Goal: Task Accomplishment & Management: Manage account settings

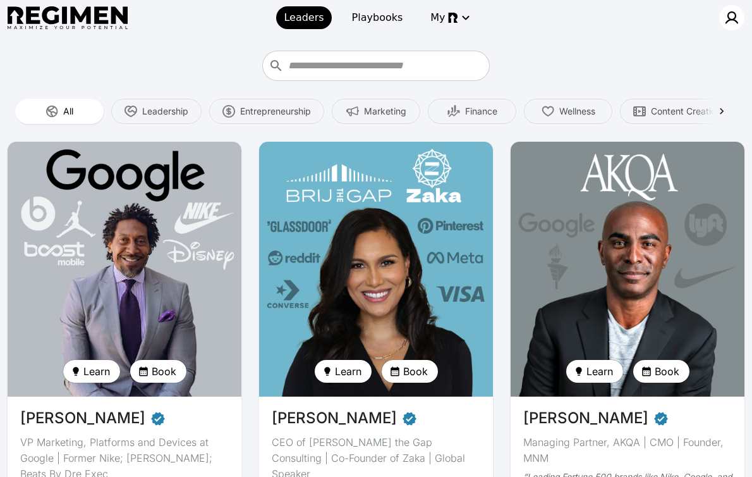
click at [728, 14] on img at bounding box center [732, 17] width 15 height 15
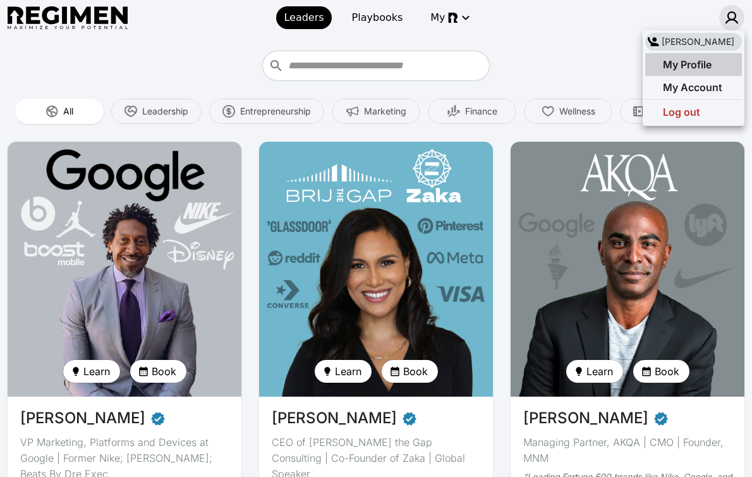
click at [685, 60] on span "My Profile" at bounding box center [687, 64] width 49 height 13
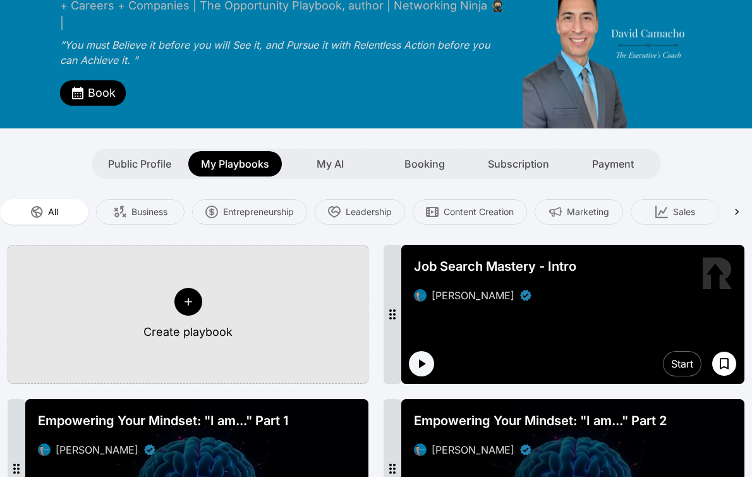
scroll to position [97, 0]
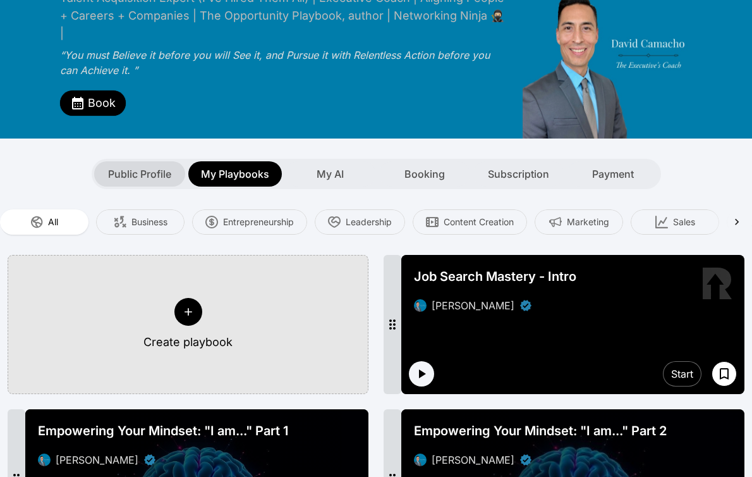
click at [141, 166] on span "Public Profile" at bounding box center [139, 173] width 63 height 15
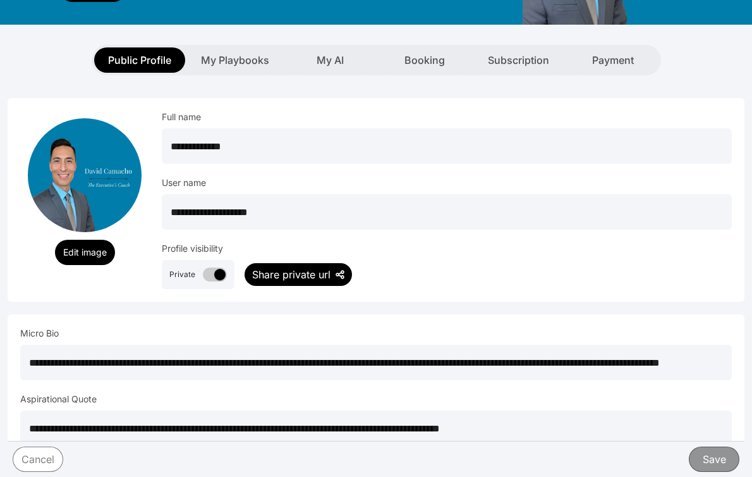
scroll to position [223, 0]
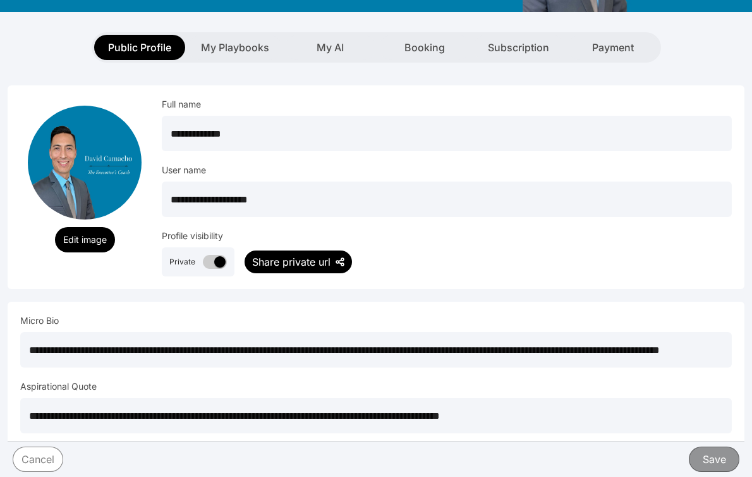
click at [279, 254] on div "Share private url" at bounding box center [291, 261] width 78 height 15
click at [420, 254] on span "Open the private url" at bounding box center [414, 261] width 94 height 15
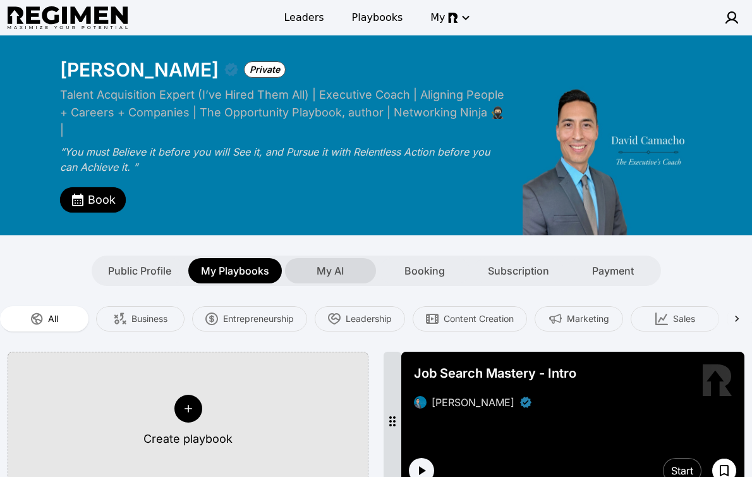
click at [327, 263] on span "My AI" at bounding box center [330, 270] width 27 height 15
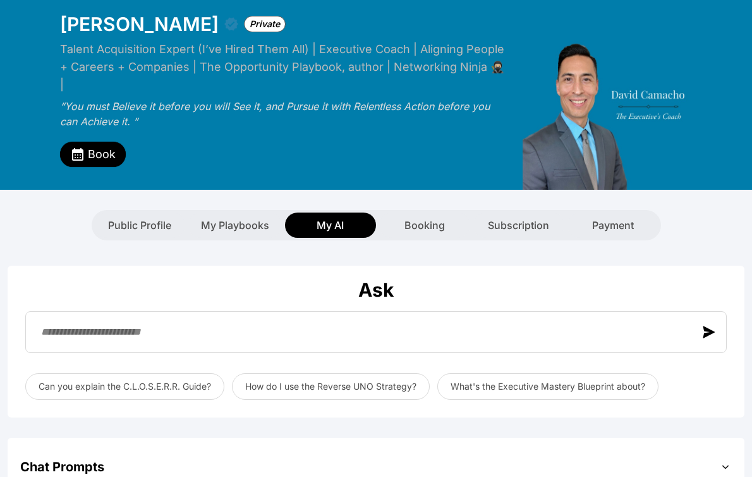
scroll to position [35, 0]
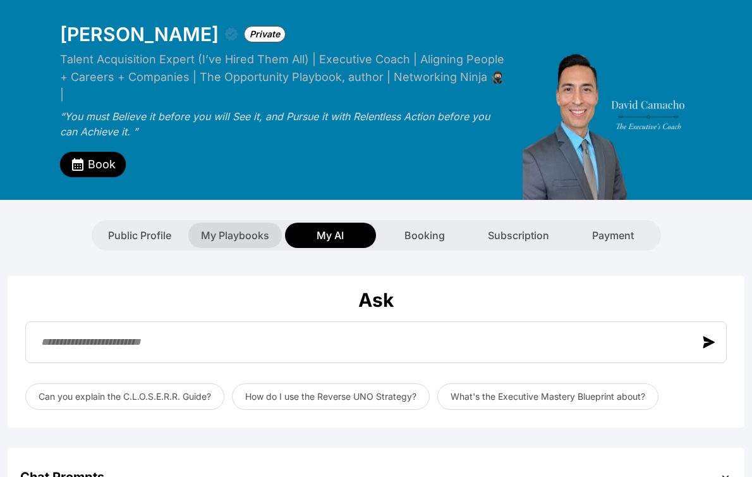
click at [231, 228] on span "My Playbooks" at bounding box center [235, 235] width 68 height 15
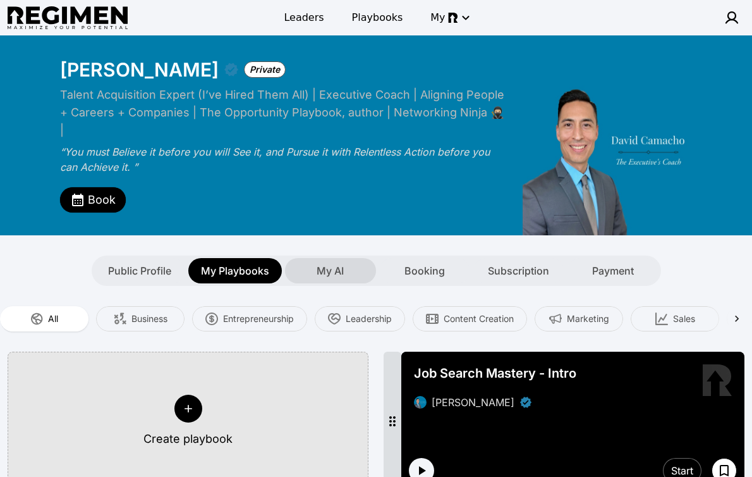
click at [339, 263] on span "My AI" at bounding box center [330, 270] width 27 height 15
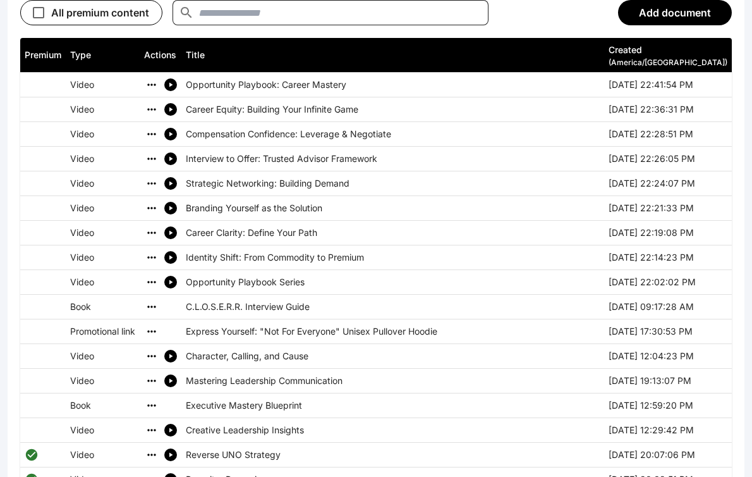
scroll to position [677, 0]
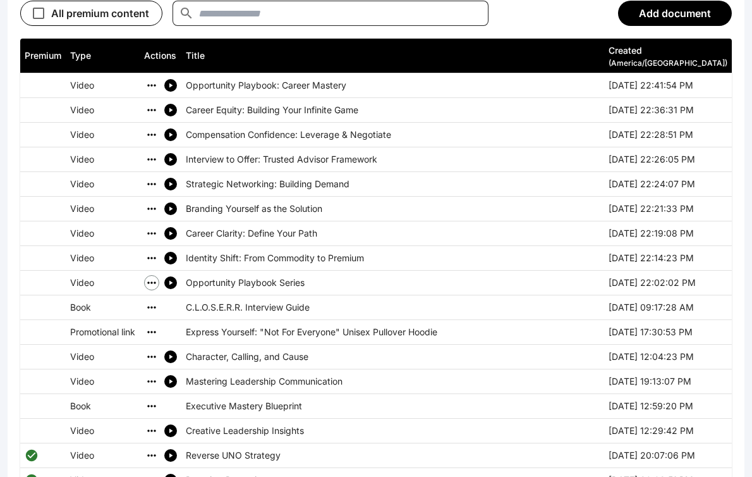
click at [156, 276] on icon "simple table" at bounding box center [151, 282] width 13 height 13
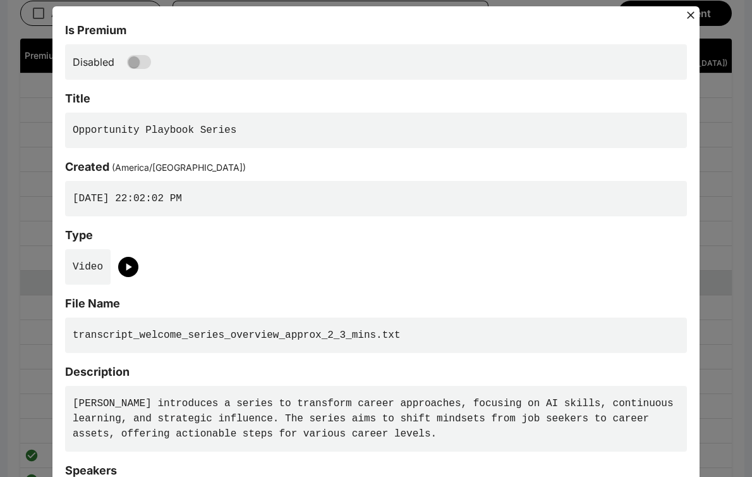
scroll to position [0, 0]
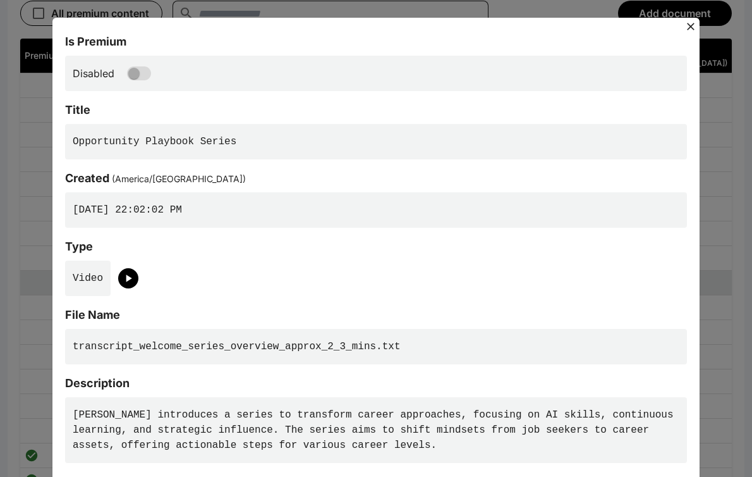
click at [690, 26] on icon at bounding box center [691, 27] width 8 height 8
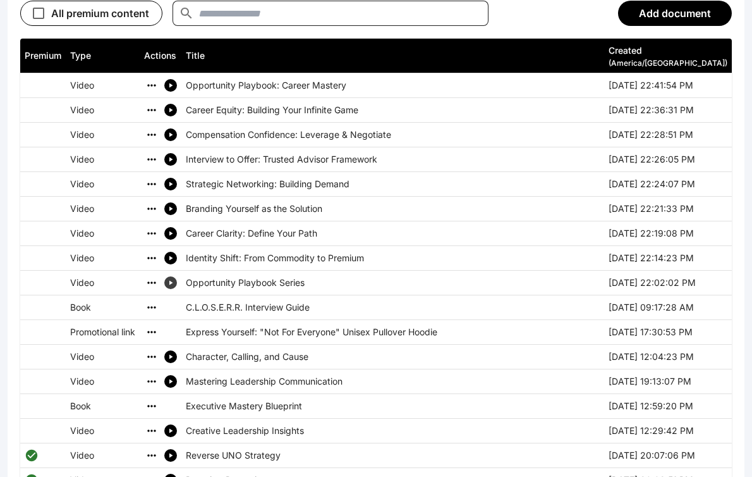
click at [173, 279] on icon "simple table" at bounding box center [171, 283] width 8 height 8
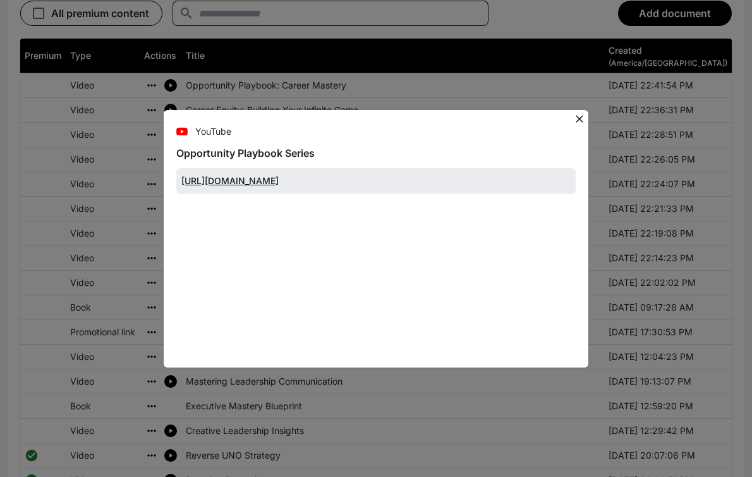
click at [578, 117] on icon at bounding box center [580, 119] width 8 height 8
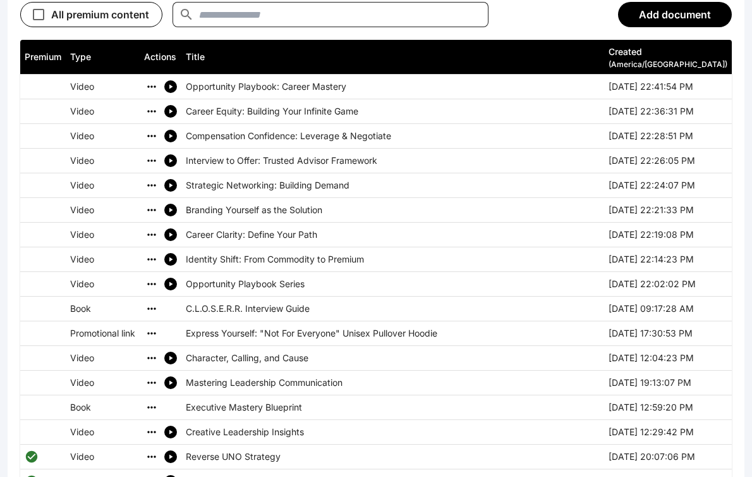
scroll to position [673, 0]
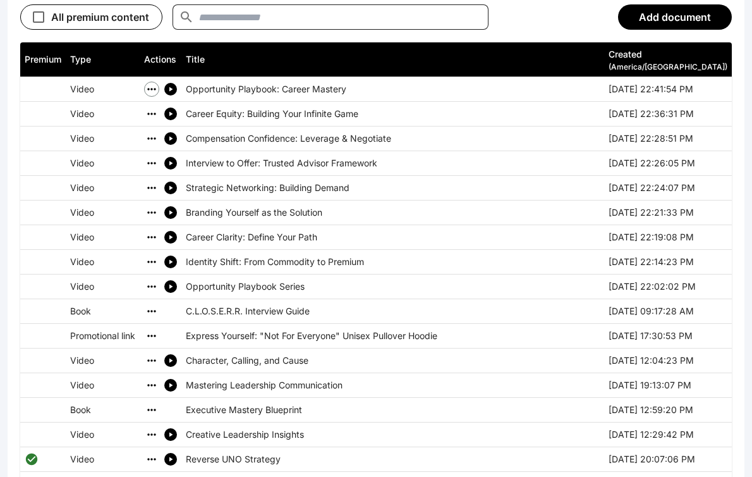
click at [155, 83] on icon "simple table" at bounding box center [151, 89] width 13 height 13
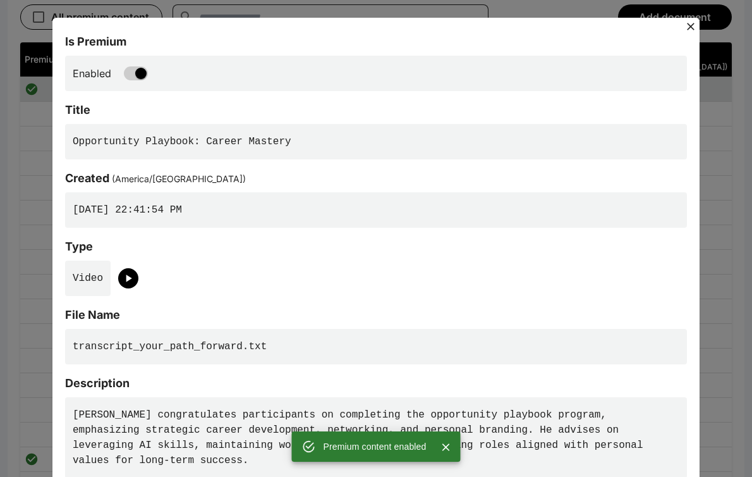
click at [691, 23] on icon at bounding box center [691, 26] width 13 height 13
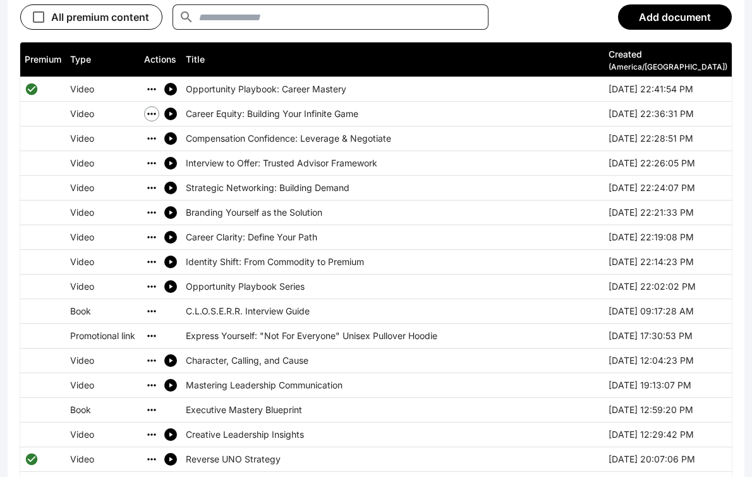
click at [152, 107] on icon "simple table" at bounding box center [151, 113] width 13 height 13
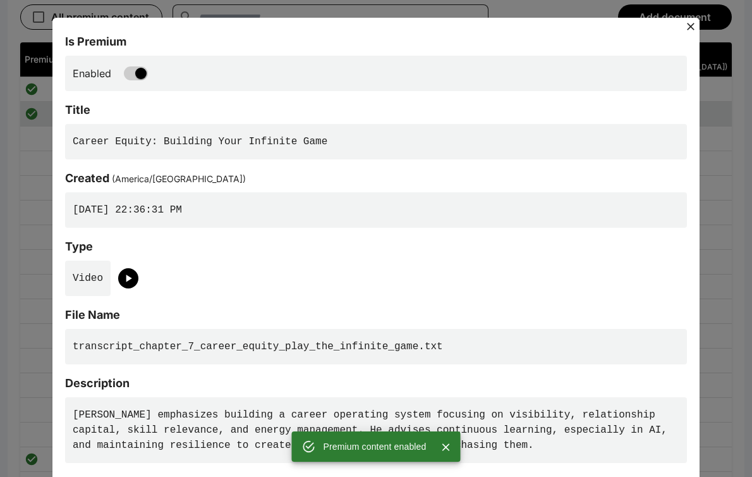
click at [36, 128] on div "Is Premium Enabled Title Career Equity: Building Your Infinite Game Created ( […" at bounding box center [376, 238] width 752 height 477
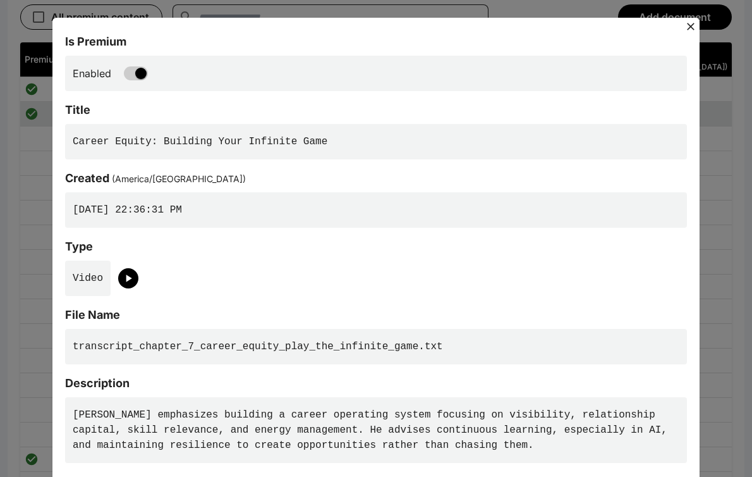
click at [694, 30] on icon at bounding box center [691, 26] width 13 height 13
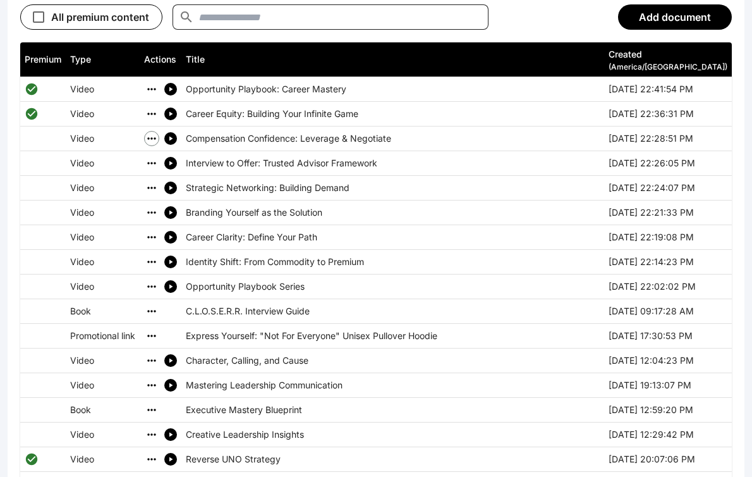
click at [154, 132] on icon "simple table" at bounding box center [151, 138] width 13 height 13
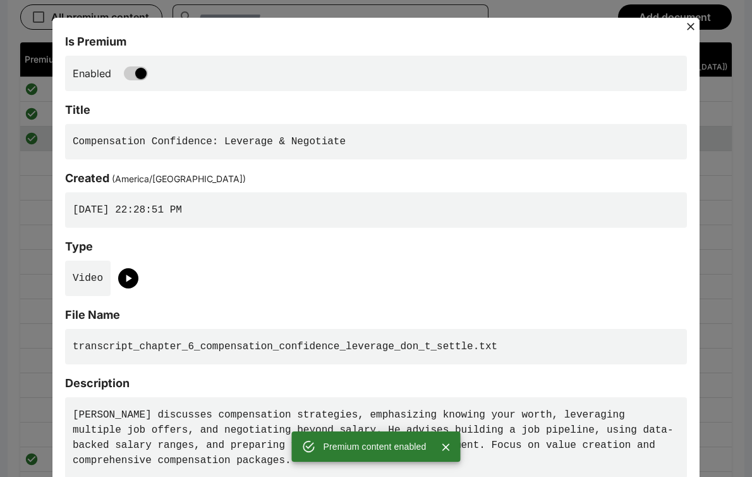
click at [691, 27] on icon at bounding box center [691, 27] width 8 height 8
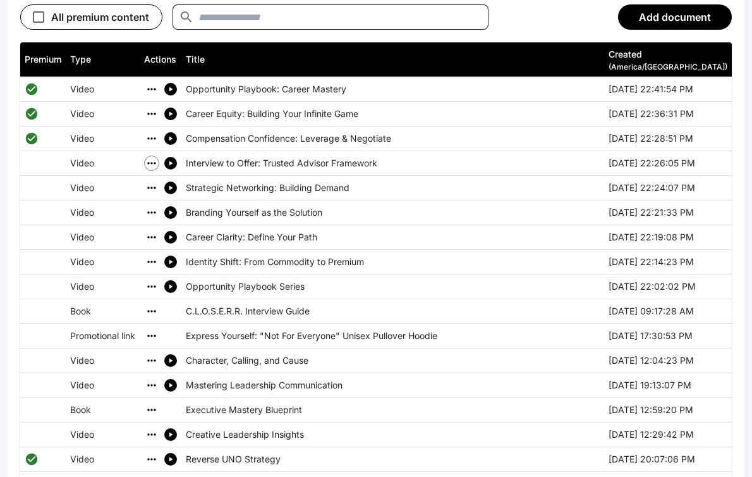
click at [153, 162] on icon "simple table" at bounding box center [151, 163] width 8 height 2
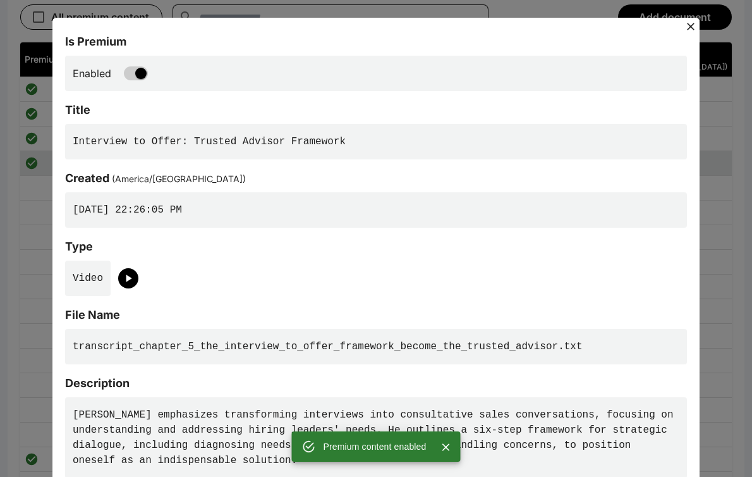
click at [690, 28] on icon at bounding box center [691, 27] width 8 height 8
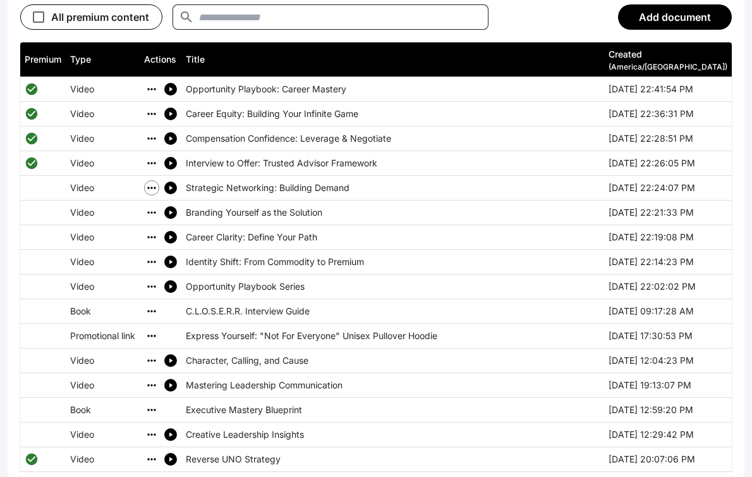
click at [149, 181] on icon "simple table" at bounding box center [151, 187] width 13 height 13
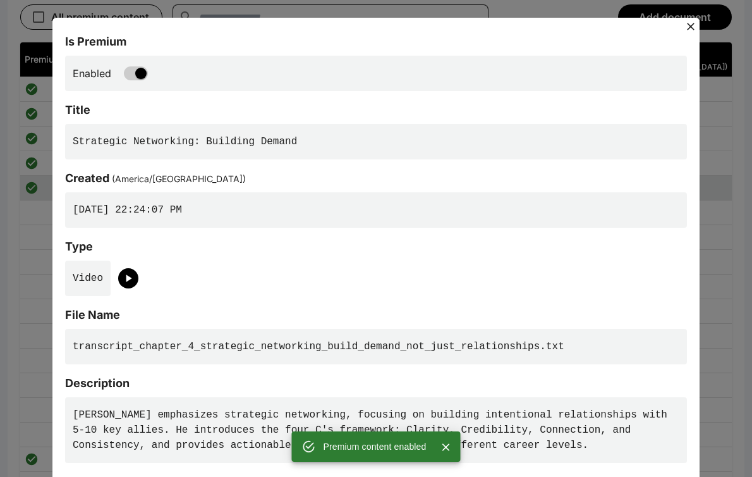
click at [689, 28] on icon at bounding box center [691, 27] width 8 height 8
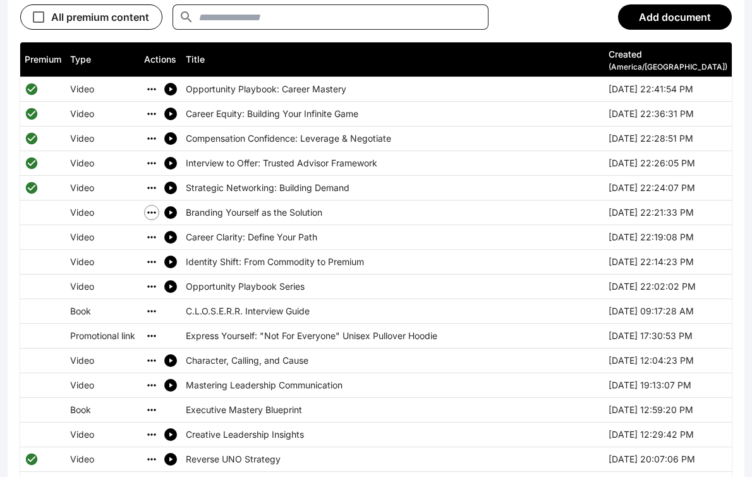
click at [154, 211] on icon "simple table" at bounding box center [151, 212] width 8 height 2
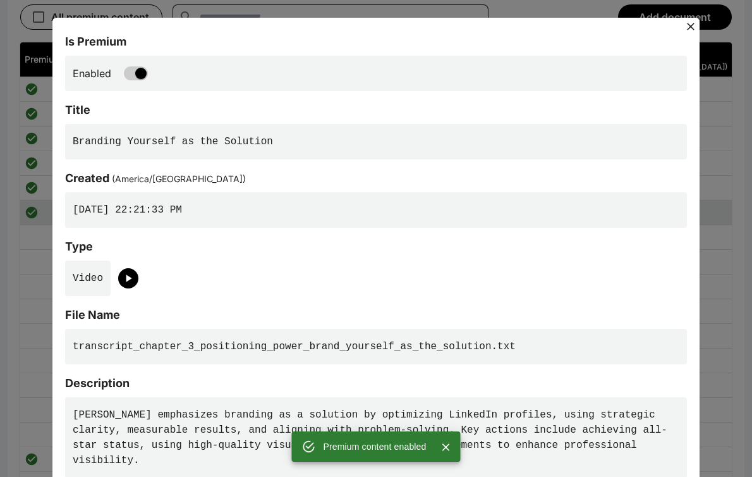
click at [691, 26] on icon at bounding box center [691, 27] width 8 height 8
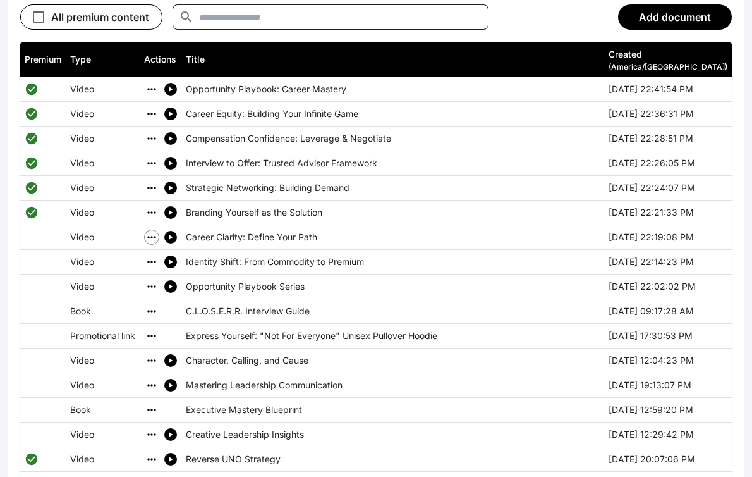
click at [153, 236] on icon "simple table" at bounding box center [151, 237] width 8 height 2
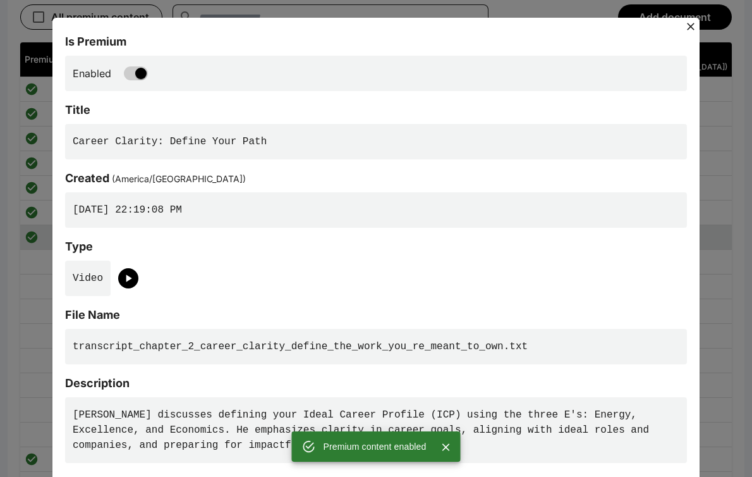
click at [690, 26] on icon at bounding box center [691, 27] width 8 height 8
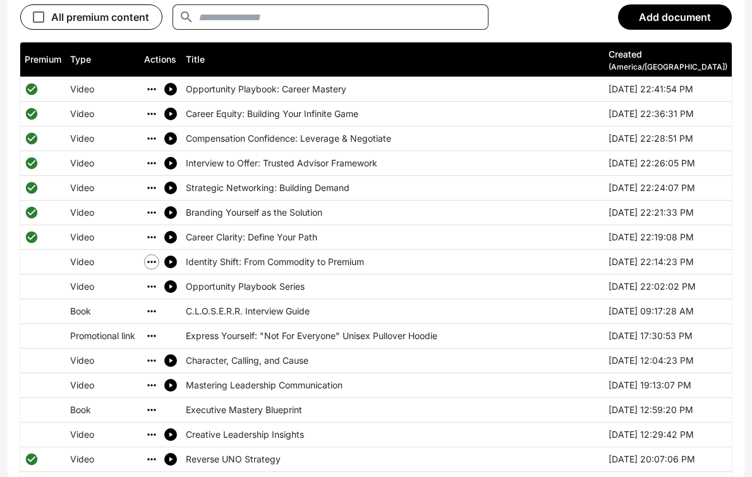
click at [152, 255] on icon "simple table" at bounding box center [151, 261] width 13 height 13
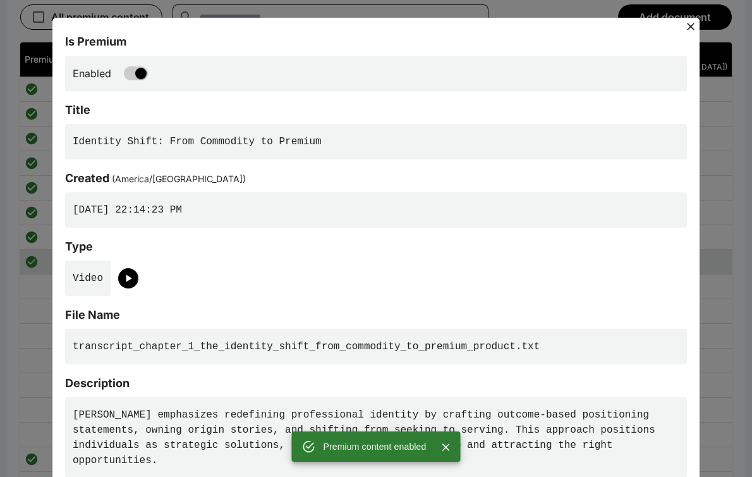
click at [695, 27] on icon at bounding box center [691, 26] width 13 height 13
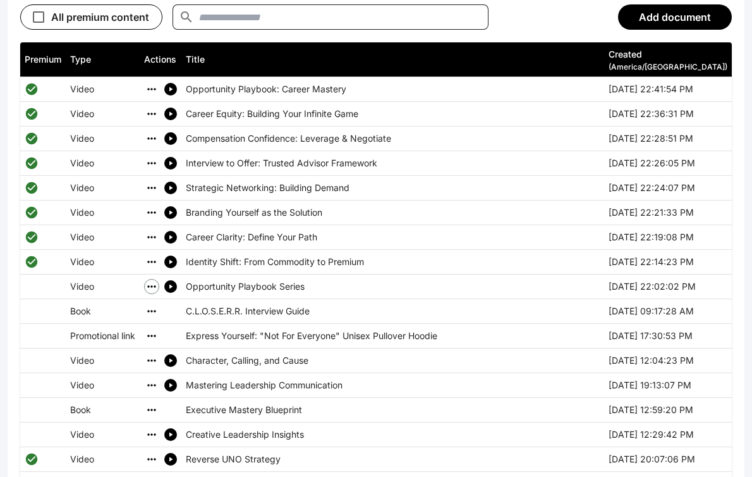
click at [154, 280] on icon "simple table" at bounding box center [151, 286] width 13 height 13
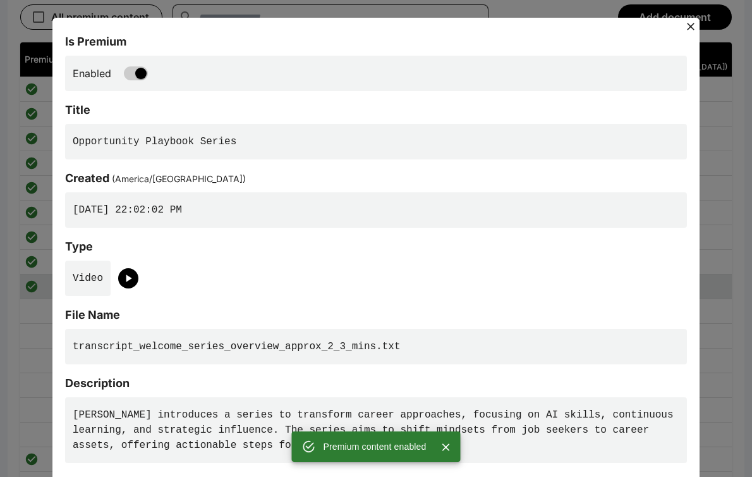
click at [695, 25] on icon at bounding box center [691, 26] width 13 height 13
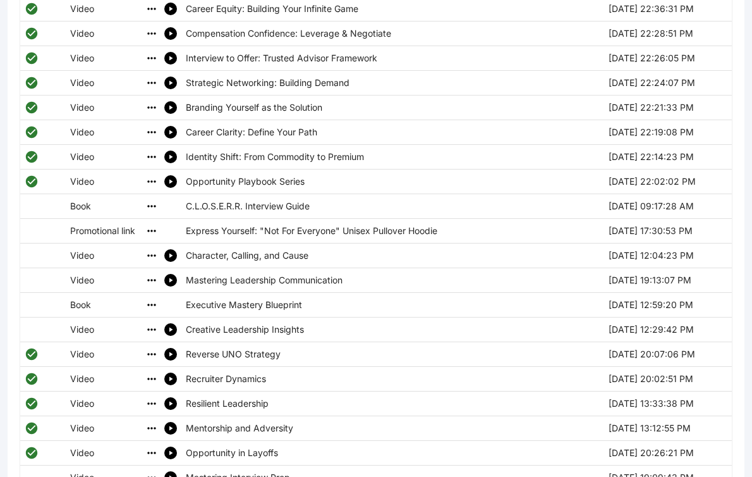
scroll to position [785, 0]
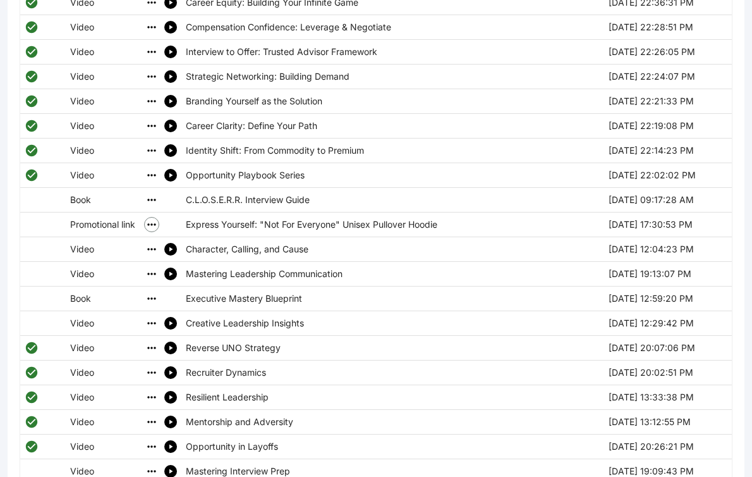
click at [154, 218] on icon "simple table" at bounding box center [151, 224] width 13 height 13
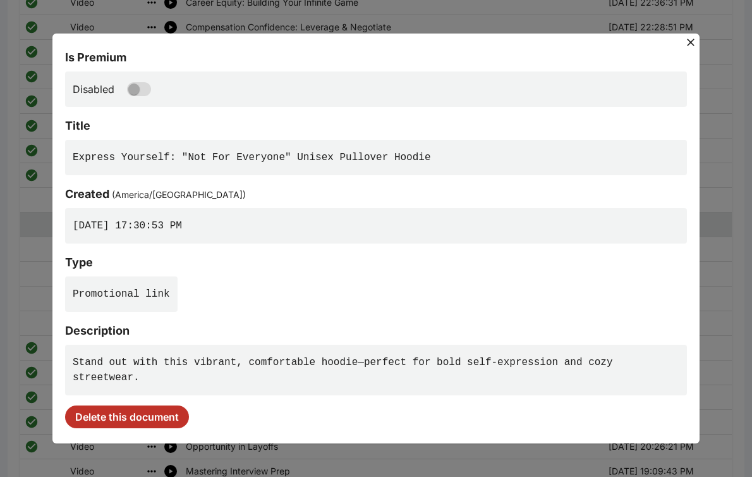
click at [114, 422] on button "Delete this document" at bounding box center [127, 416] width 124 height 23
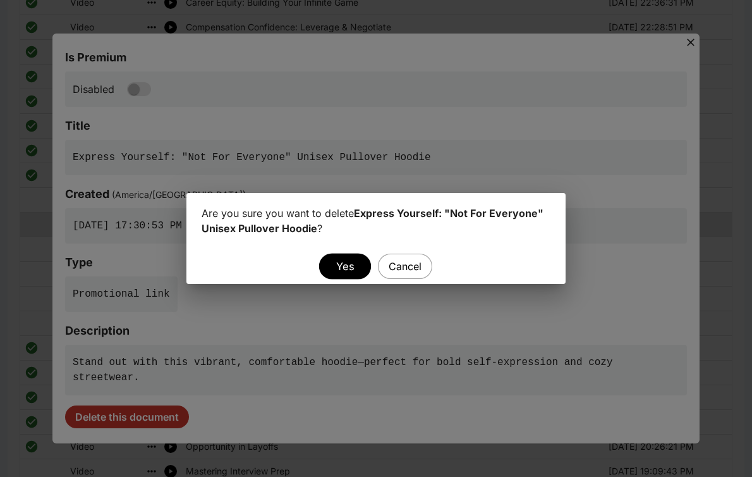
click at [346, 263] on button "Yes" at bounding box center [345, 266] width 52 height 26
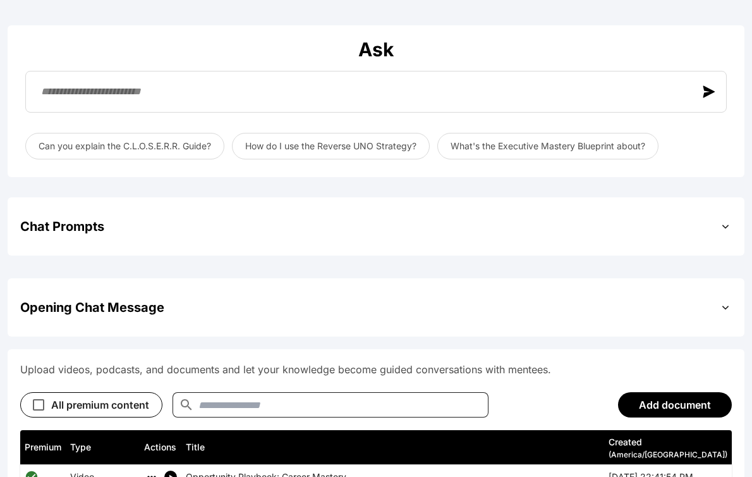
scroll to position [25, 0]
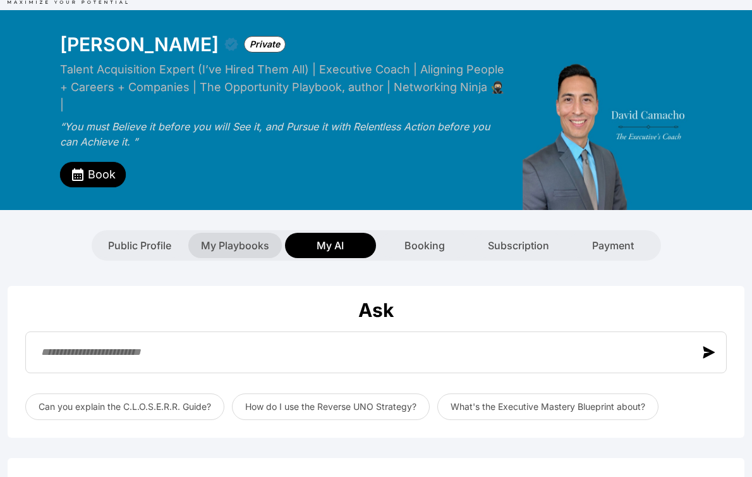
click at [234, 238] on span "My Playbooks" at bounding box center [235, 245] width 68 height 15
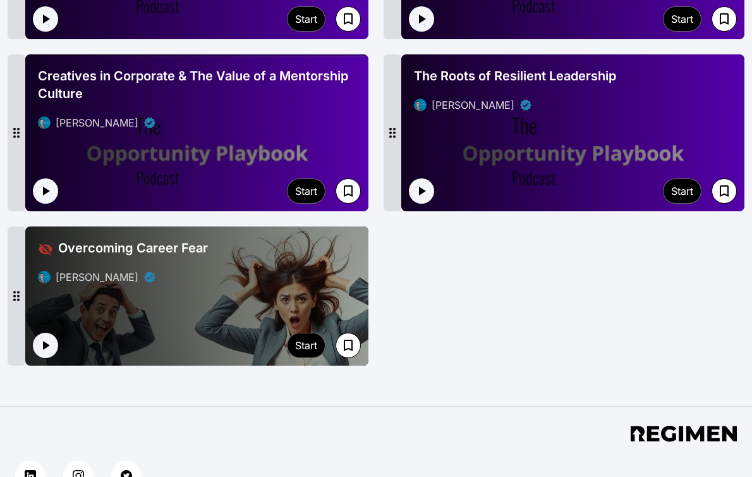
scroll to position [1582, 0]
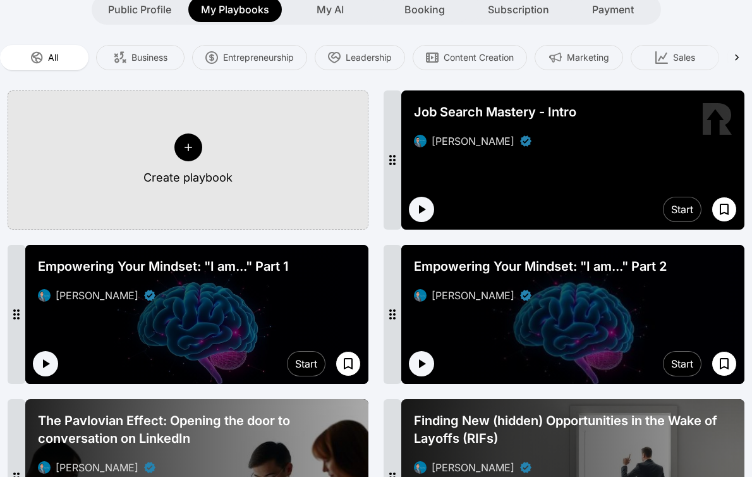
scroll to position [0, 0]
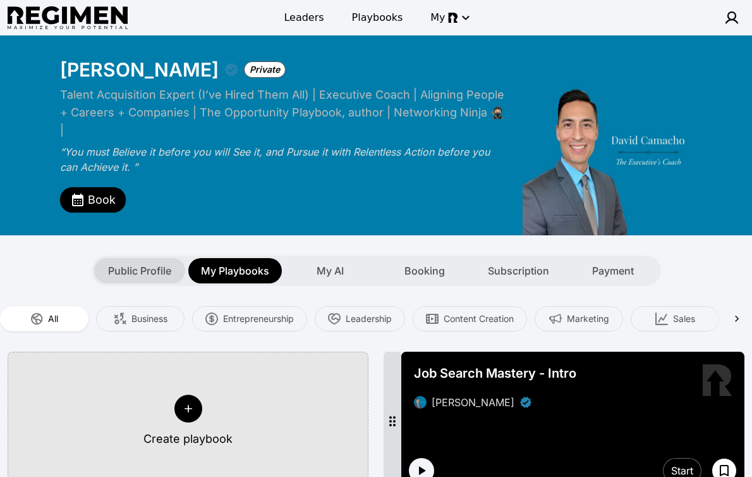
click at [134, 263] on span "Public Profile" at bounding box center [139, 270] width 63 height 15
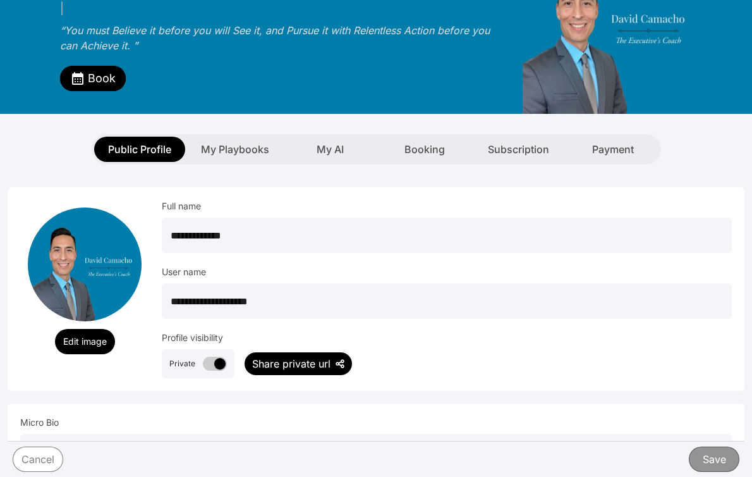
scroll to position [131, 0]
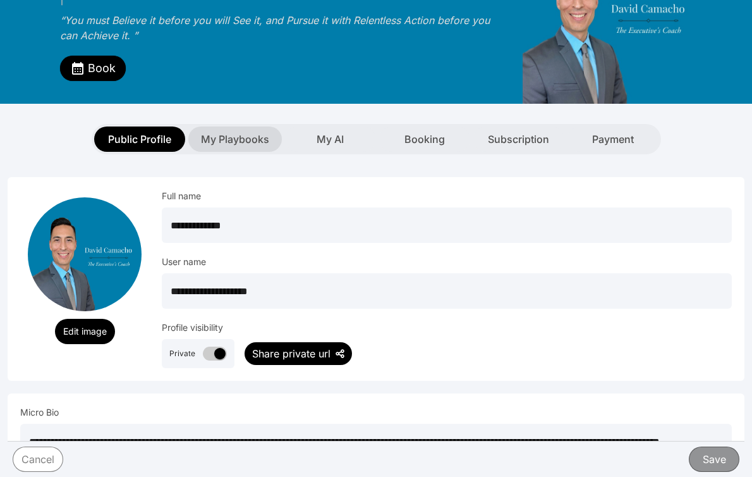
click at [234, 131] on span "My Playbooks" at bounding box center [235, 138] width 68 height 15
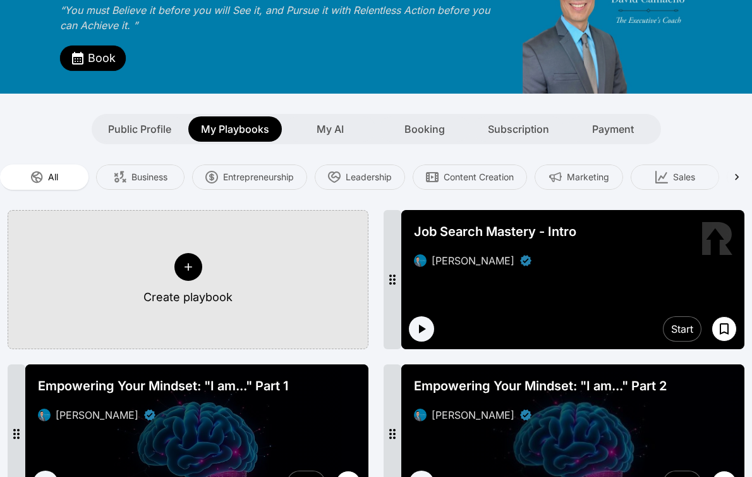
scroll to position [138, 0]
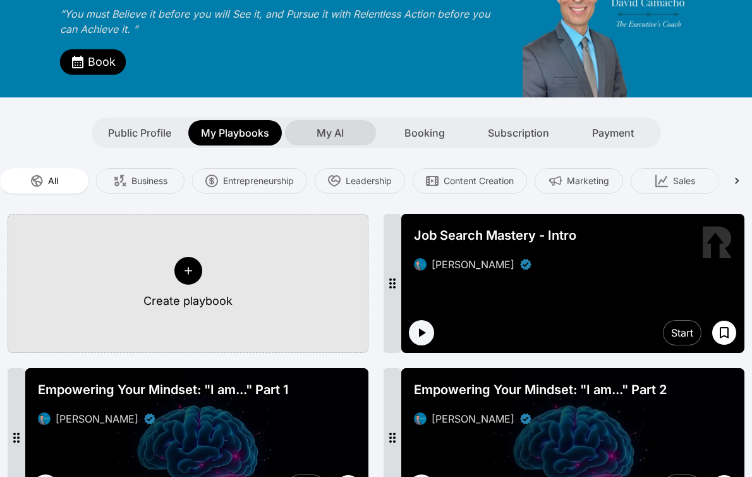
click at [330, 125] on span "My AI" at bounding box center [330, 132] width 27 height 15
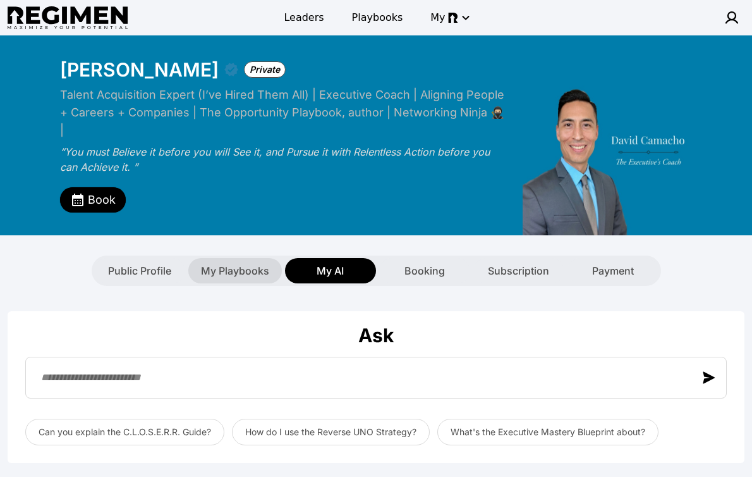
click at [229, 263] on span "My Playbooks" at bounding box center [235, 270] width 68 height 15
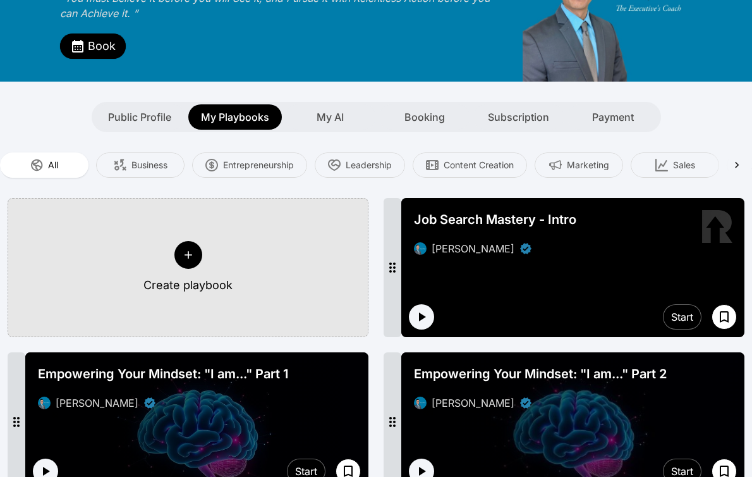
scroll to position [150, 0]
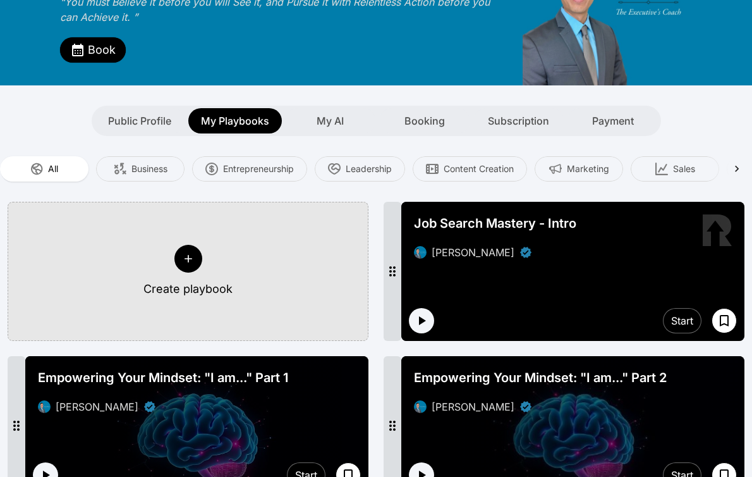
click at [187, 252] on icon at bounding box center [188, 258] width 13 height 13
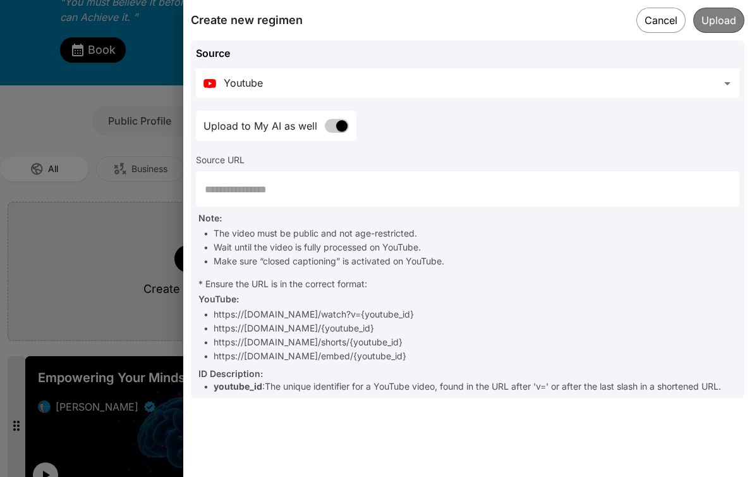
click at [244, 192] on input "text" at bounding box center [468, 188] width 544 height 35
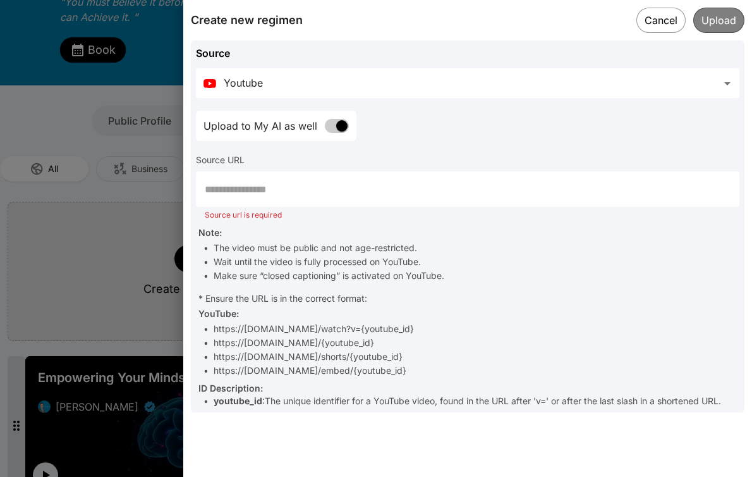
paste input "**********"
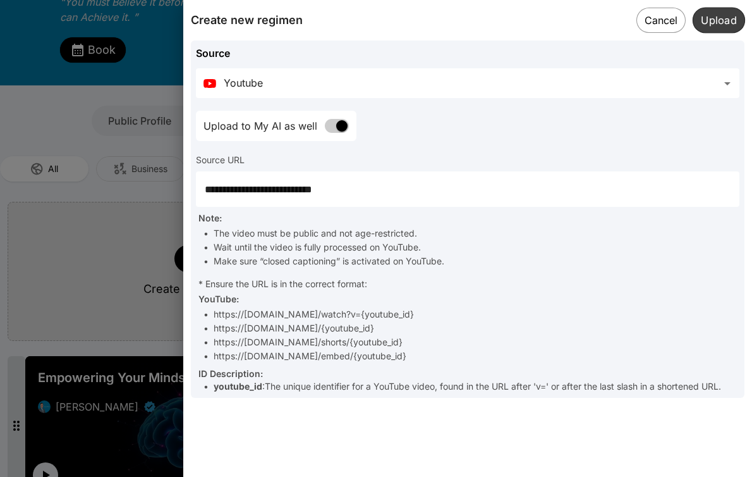
type input "**********"
click at [714, 25] on button "Upload" at bounding box center [719, 20] width 52 height 26
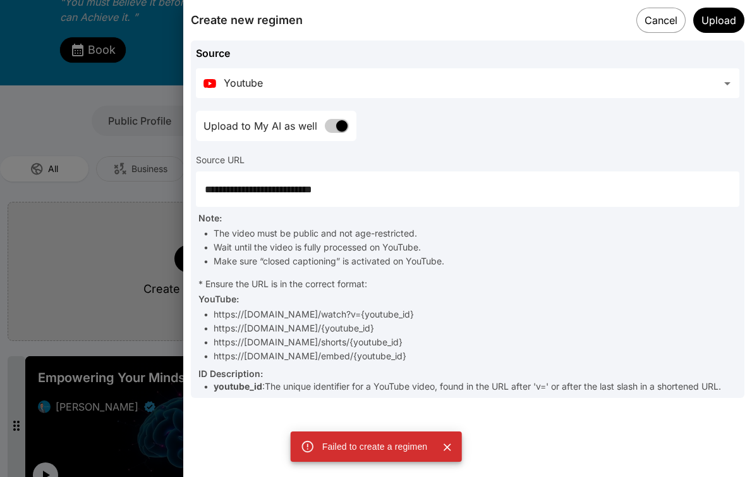
click at [314, 192] on input "**********" at bounding box center [468, 188] width 544 height 35
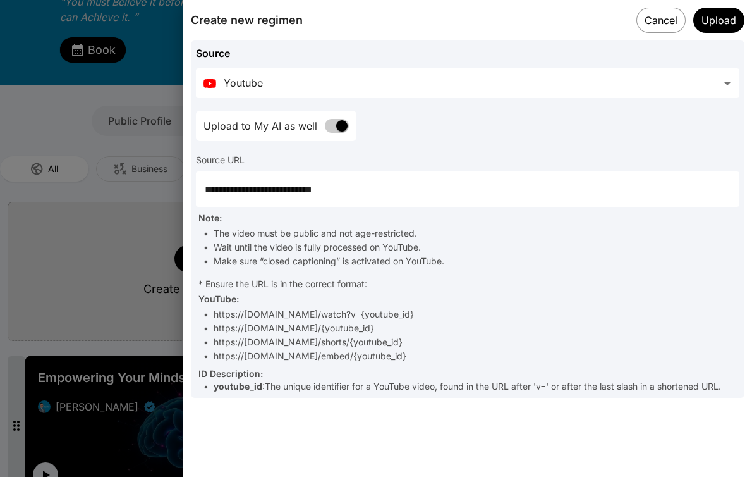
click at [314, 192] on input "**********" at bounding box center [468, 188] width 544 height 35
click at [719, 23] on button "Upload" at bounding box center [719, 20] width 52 height 26
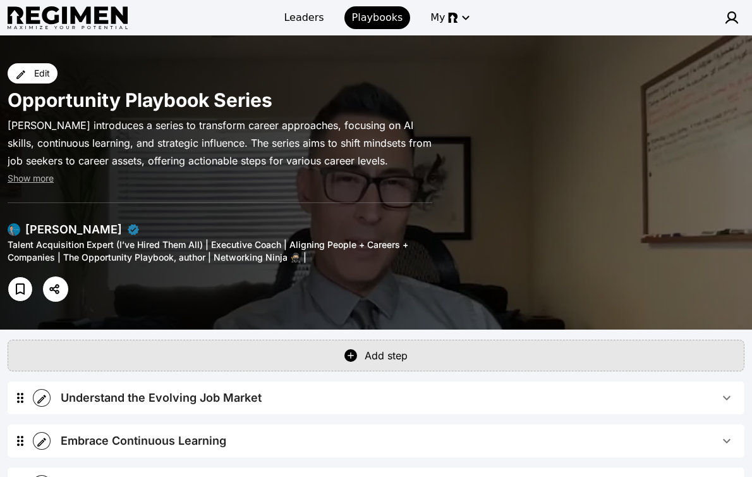
click at [280, 100] on div "Opportunity Playbook Series" at bounding box center [220, 100] width 425 height 23
click at [42, 74] on div "Edit" at bounding box center [42, 73] width 16 height 13
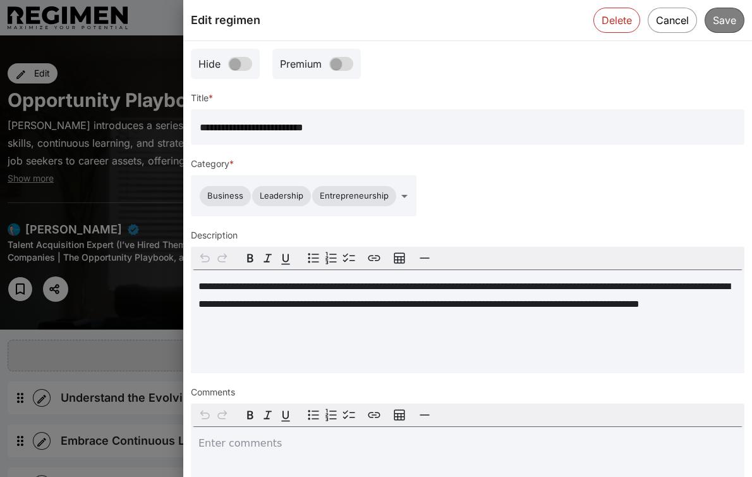
click at [346, 130] on input "**********" at bounding box center [468, 126] width 554 height 35
type input "**********"
click at [731, 21] on button "Save" at bounding box center [724, 20] width 41 height 26
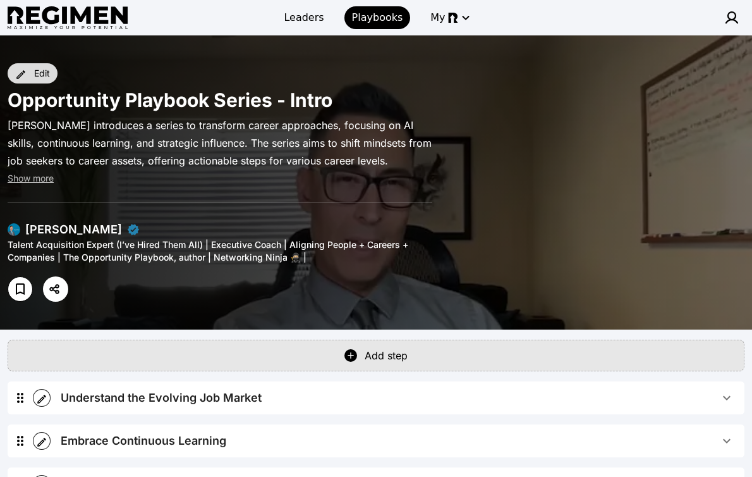
click at [44, 75] on div "Edit" at bounding box center [42, 73] width 16 height 13
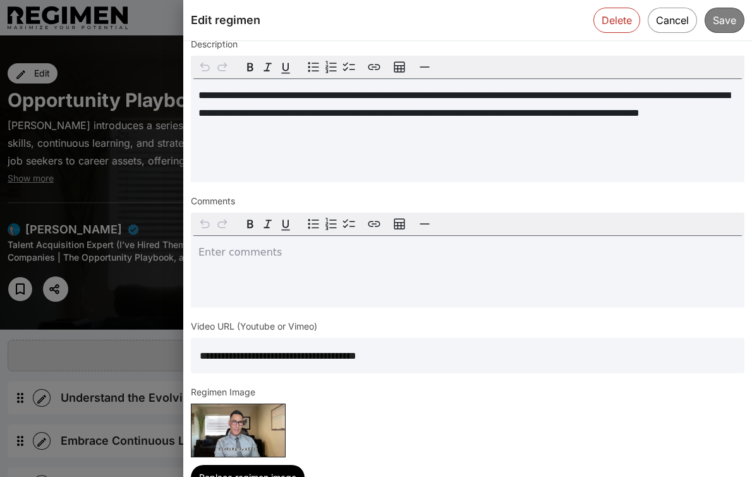
scroll to position [217, 0]
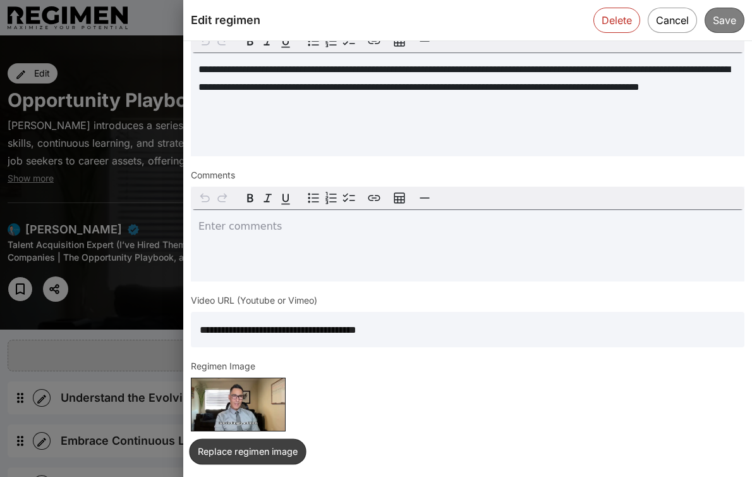
click at [248, 453] on button "Replace regimen image" at bounding box center [247, 452] width 117 height 26
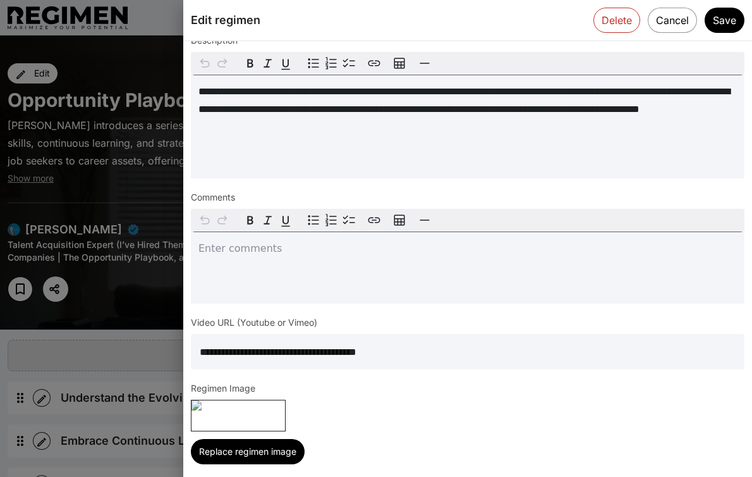
scroll to position [0, 0]
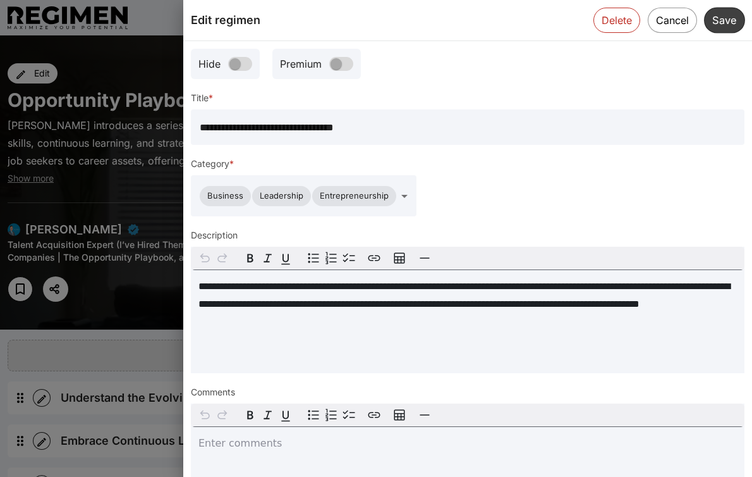
click at [720, 19] on button "Save" at bounding box center [724, 20] width 41 height 26
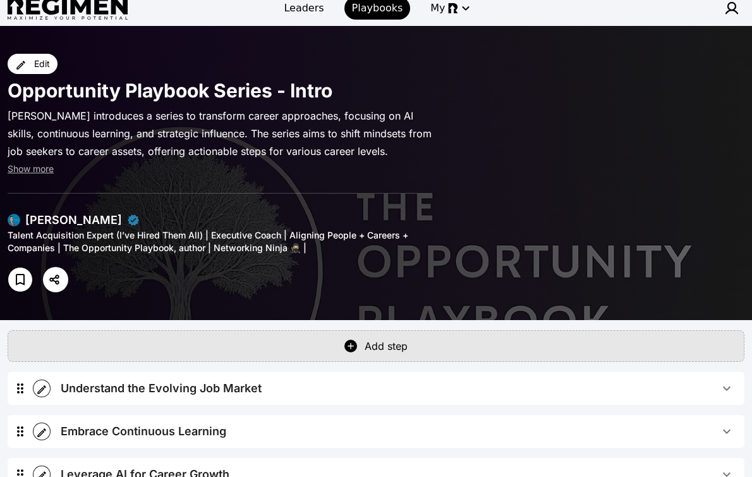
scroll to position [11, 0]
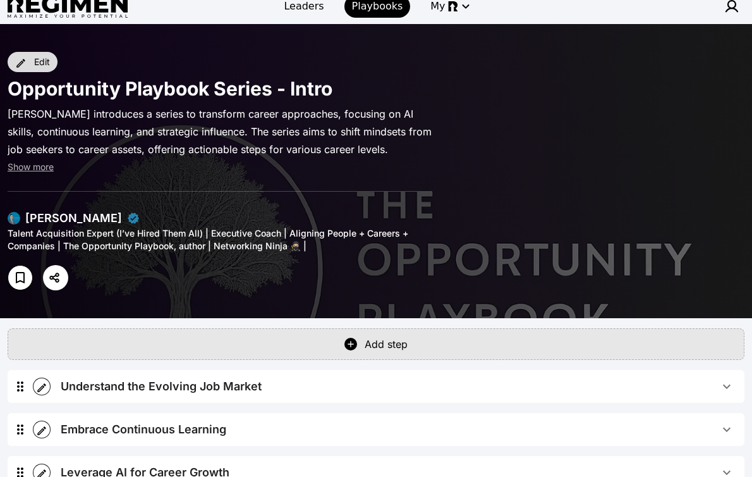
click at [38, 63] on div "Edit" at bounding box center [42, 62] width 16 height 13
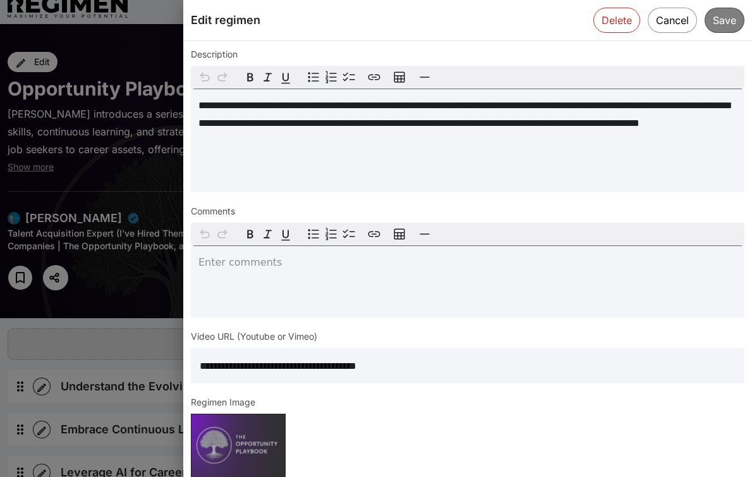
scroll to position [226, 0]
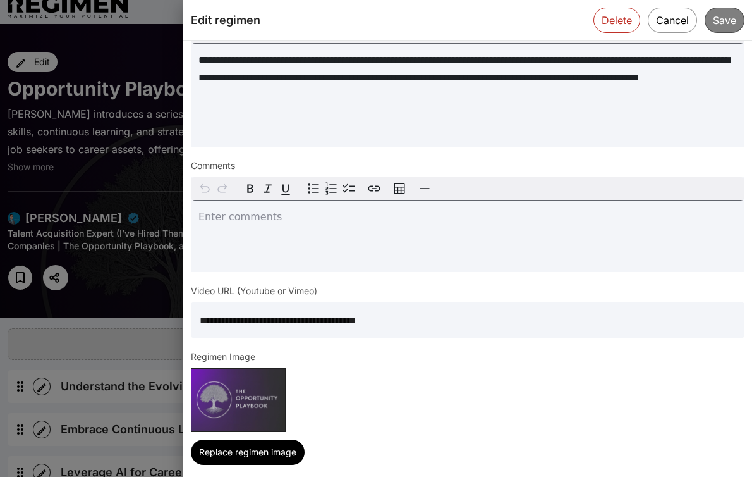
click at [264, 408] on img at bounding box center [239, 400] width 94 height 63
click at [141, 75] on div at bounding box center [376, 238] width 752 height 477
click at [671, 23] on button "Cancel" at bounding box center [672, 20] width 51 height 26
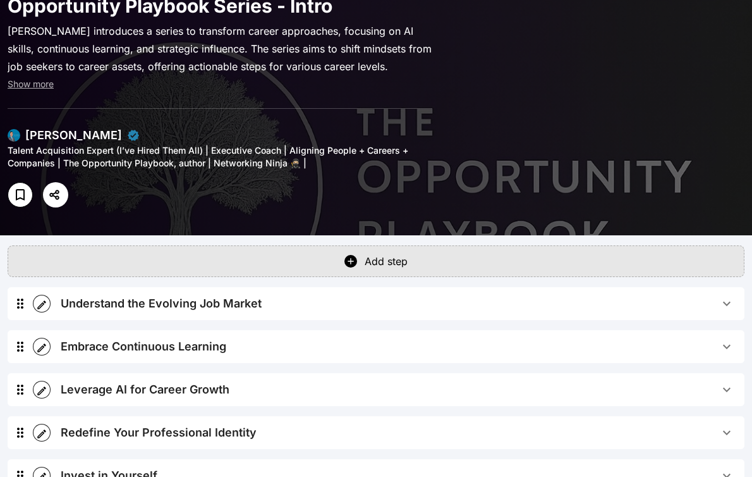
scroll to position [0, 0]
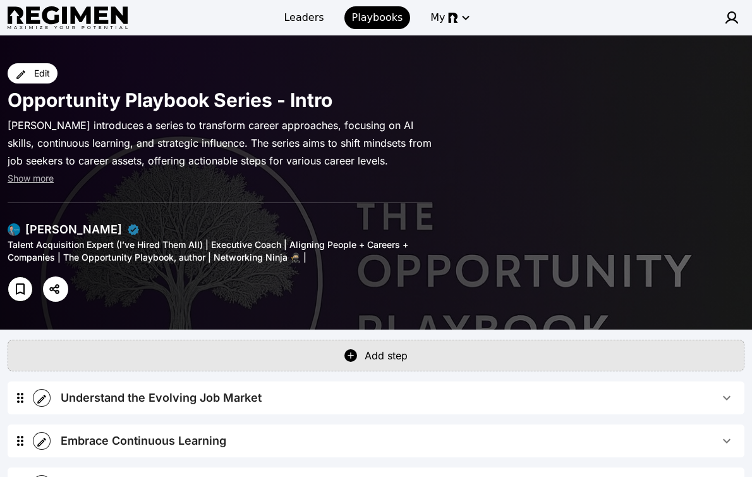
click at [370, 17] on span "Playbooks" at bounding box center [377, 17] width 51 height 15
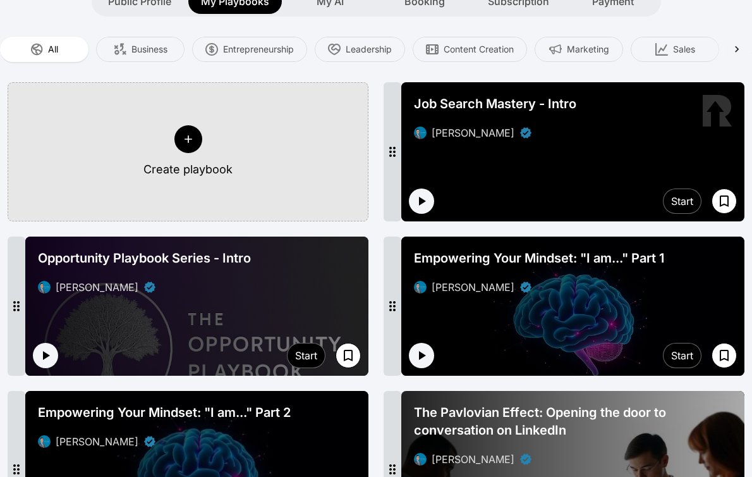
scroll to position [271, 0]
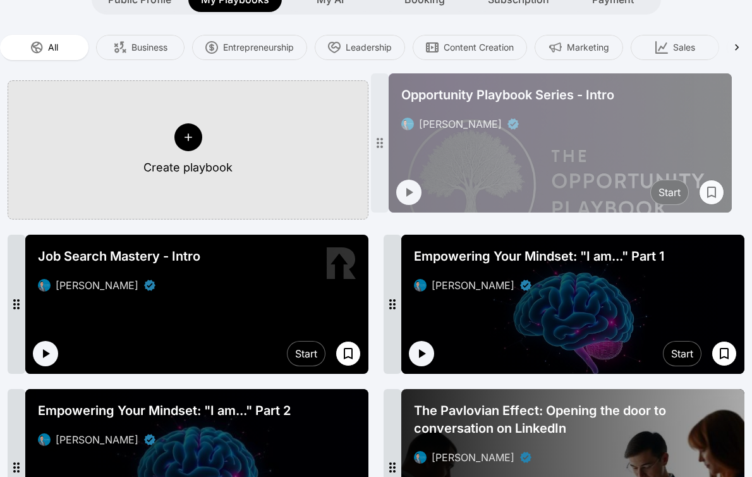
drag, startPoint x: 16, startPoint y: 286, endPoint x: 380, endPoint y: 125, distance: 397.7
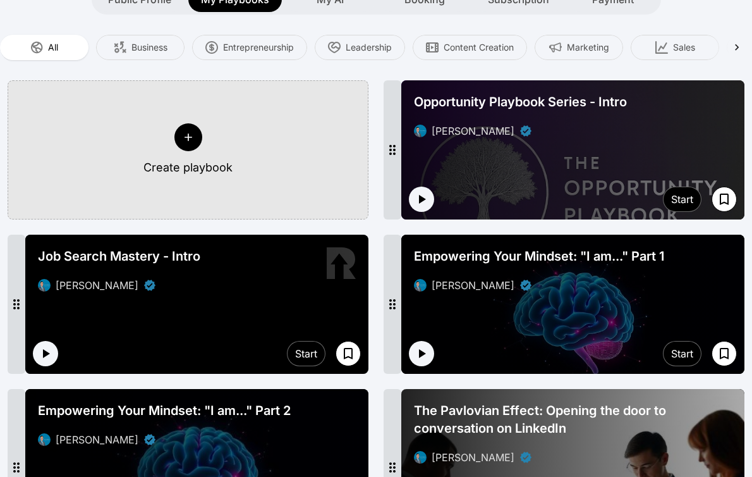
click at [197, 123] on div at bounding box center [188, 137] width 28 height 28
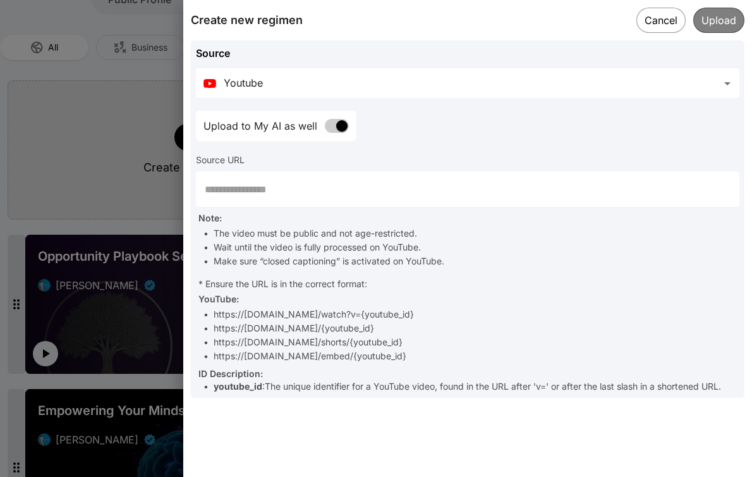
click at [254, 193] on input "text" at bounding box center [468, 188] width 544 height 35
paste input "**********"
type input "**********"
click at [716, 20] on button "Upload" at bounding box center [719, 20] width 52 height 26
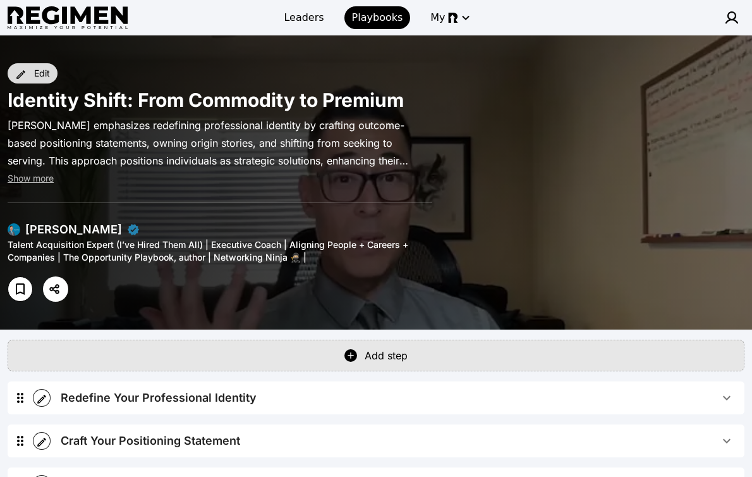
click at [39, 75] on div "Edit" at bounding box center [42, 73] width 16 height 13
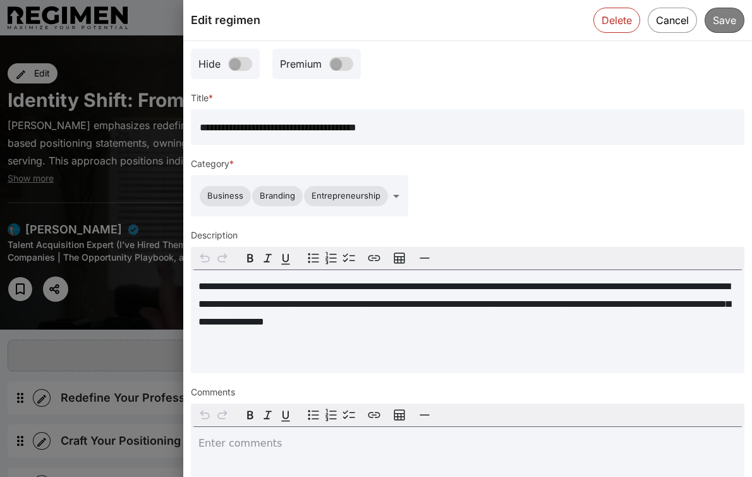
scroll to position [217, 0]
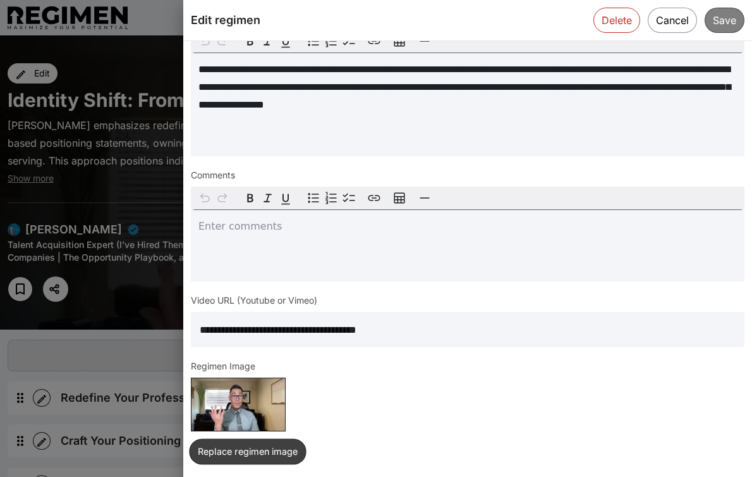
click at [240, 447] on button "Replace regimen image" at bounding box center [247, 452] width 117 height 26
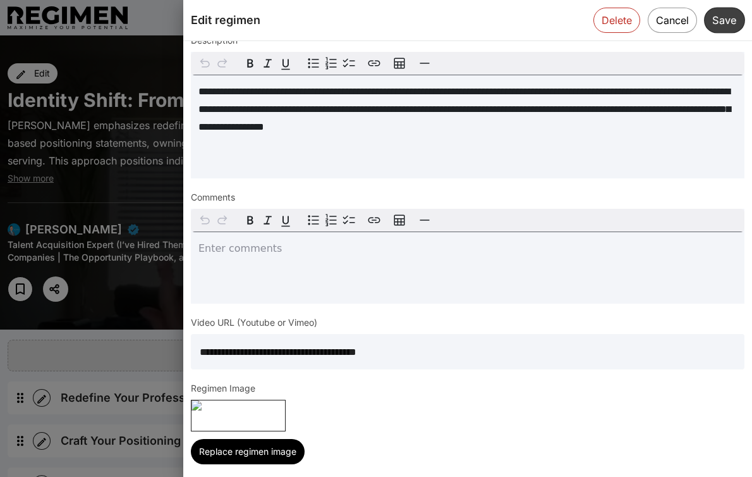
click at [721, 17] on button "Save" at bounding box center [724, 20] width 41 height 26
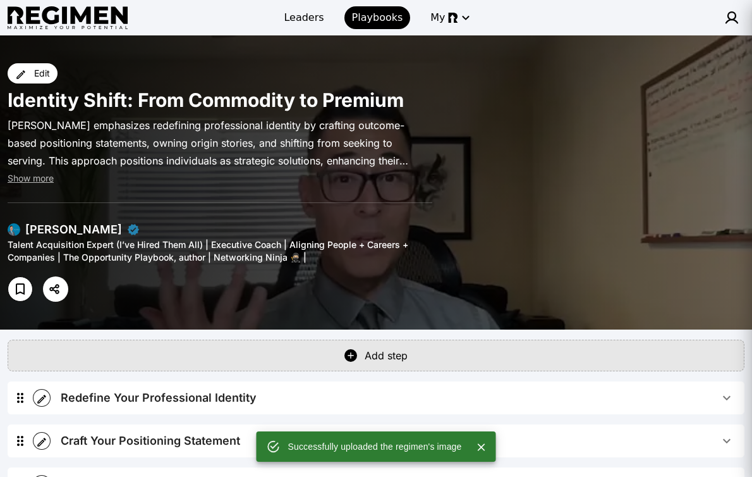
scroll to position [195, 0]
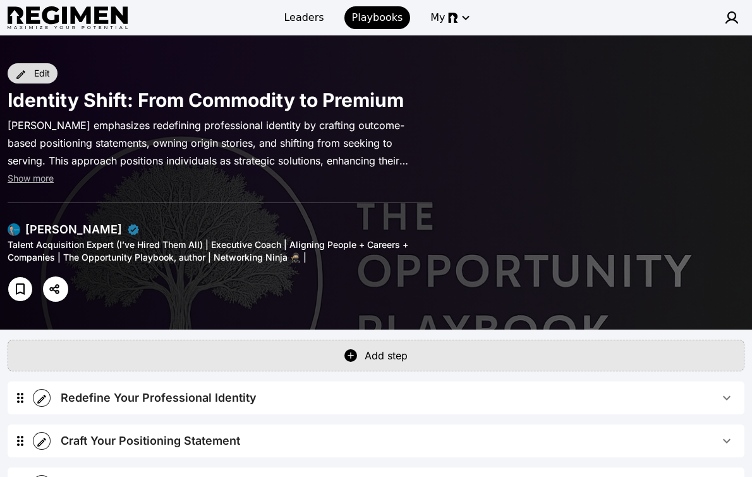
click at [40, 75] on div "Edit" at bounding box center [42, 73] width 16 height 13
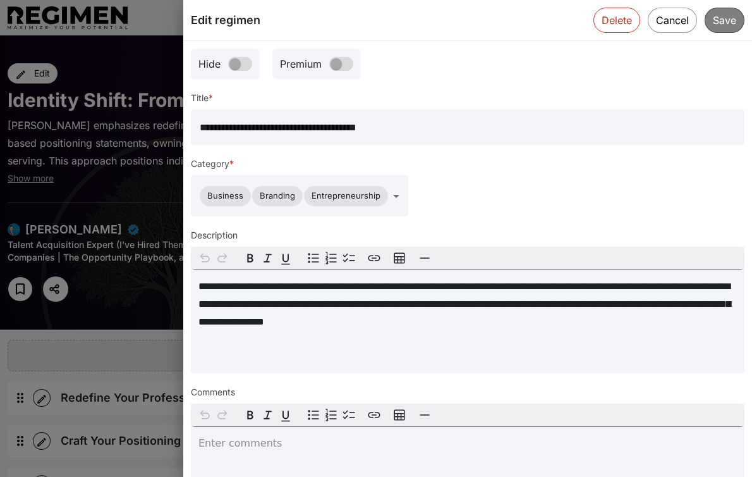
click at [201, 128] on input "**********" at bounding box center [468, 126] width 554 height 35
click at [466, 128] on input "**********" at bounding box center [468, 126] width 554 height 35
type input "**********"
click at [716, 23] on button "Save" at bounding box center [724, 20] width 41 height 26
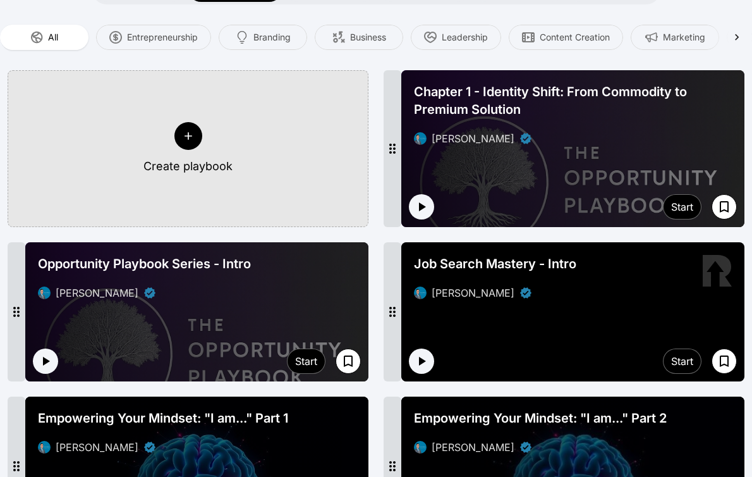
scroll to position [279, 0]
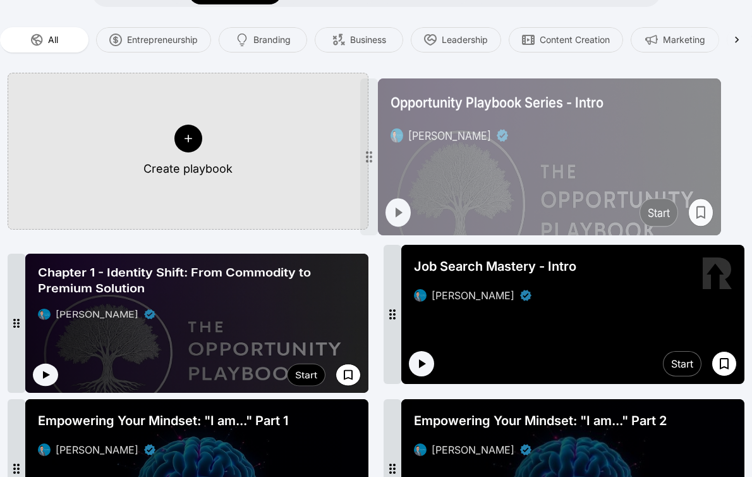
drag, startPoint x: 18, startPoint y: 294, endPoint x: 376, endPoint y: 134, distance: 392.5
